Goal: Task Accomplishment & Management: Manage account settings

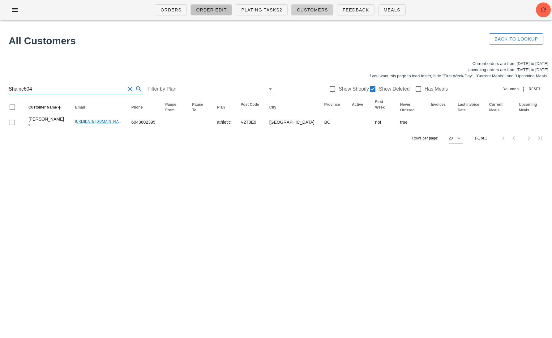
click at [201, 8] on span "Order Edit" at bounding box center [211, 9] width 31 height 5
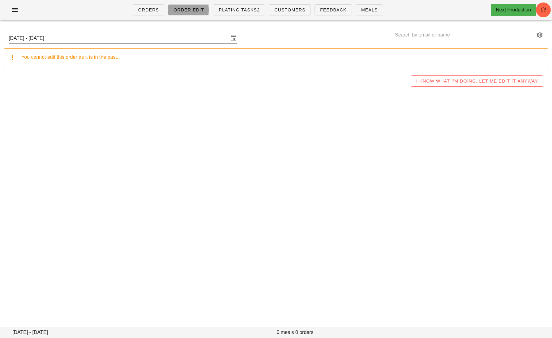
type input "STAFF - [PERSON_NAME]. ([PERSON_NAME][EMAIL_ADDRESS][DOMAIN_NAME])"
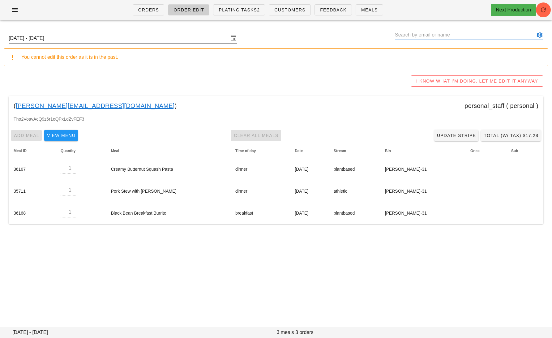
click at [494, 35] on input "text" at bounding box center [465, 35] width 140 height 10
paste input "[PERSON_NAME]"
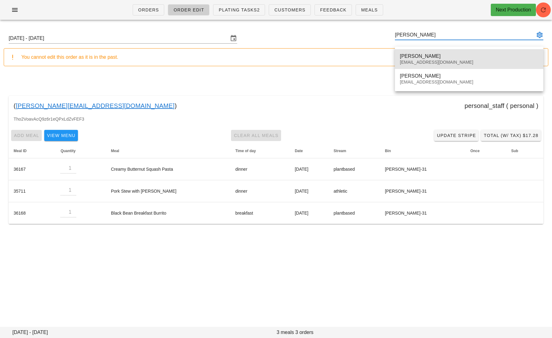
click at [432, 56] on div "[PERSON_NAME]" at bounding box center [469, 56] width 139 height 6
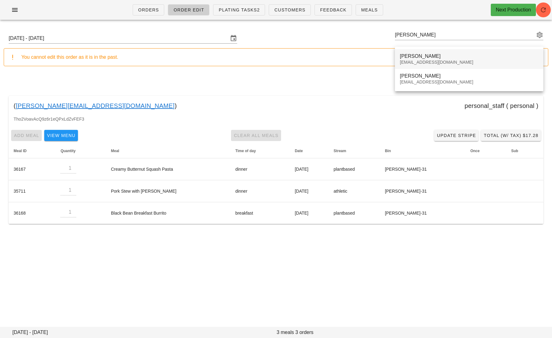
type input "[PERSON_NAME] ([EMAIL_ADDRESS][DOMAIN_NAME])"
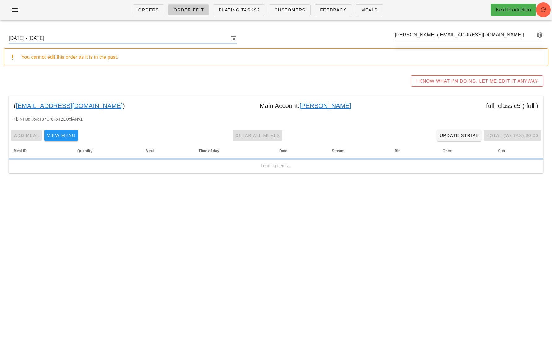
click at [424, 60] on div "You cannot edit this order as it is in the past." at bounding box center [282, 56] width 522 height 7
click at [300, 109] on link "[PERSON_NAME]" at bounding box center [326, 106] width 52 height 10
click at [300, 107] on link "[PERSON_NAME]" at bounding box center [326, 106] width 52 height 10
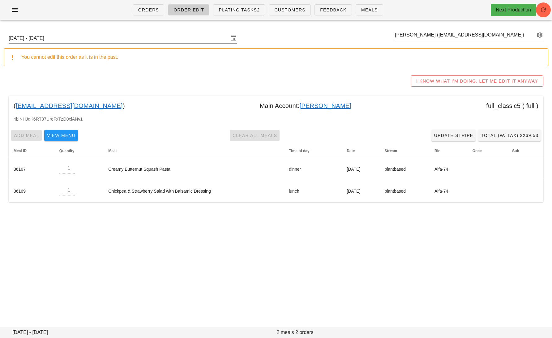
click at [300, 107] on link "[PERSON_NAME]" at bounding box center [326, 106] width 52 height 10
click at [300, 105] on link "[PERSON_NAME]" at bounding box center [326, 106] width 52 height 10
drag, startPoint x: 292, startPoint y: 105, endPoint x: 289, endPoint y: 95, distance: 10.2
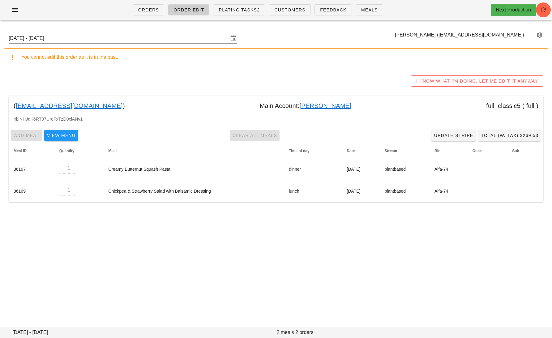
click at [300, 104] on link "[PERSON_NAME]" at bounding box center [326, 106] width 52 height 10
click at [47, 104] on link "[EMAIL_ADDRESS][DOMAIN_NAME]" at bounding box center [69, 106] width 107 height 10
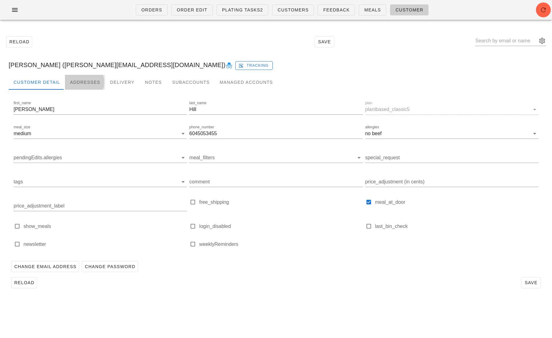
click at [85, 83] on div "Addresses" at bounding box center [85, 82] width 40 height 15
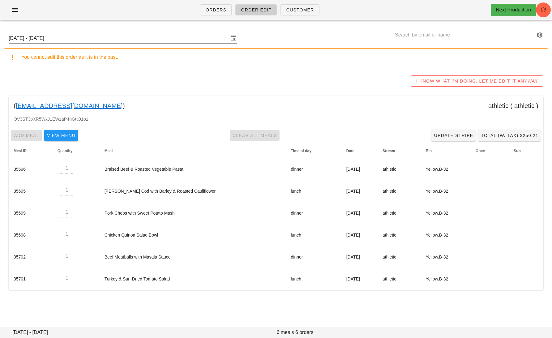
click at [512, 32] on input "text" at bounding box center [465, 35] width 140 height 10
click at [428, 33] on input "text" at bounding box center [465, 35] width 140 height 10
paste input "hannaharmengol@gmail.com"
type input "Hannah Armengol (hannaharmengol@gmail.com)"
click at [67, 106] on link "hannaharmengol@gmail.com" at bounding box center [69, 106] width 107 height 10
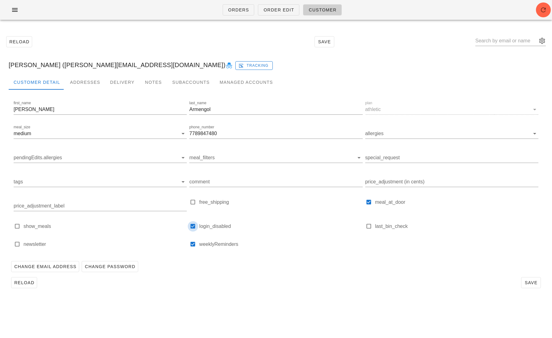
click at [190, 227] on div at bounding box center [193, 226] width 9 height 9
checkbox input "false"
click at [527, 279] on button "Save" at bounding box center [531, 282] width 20 height 11
